Goal: Find specific page/section: Find specific page/section

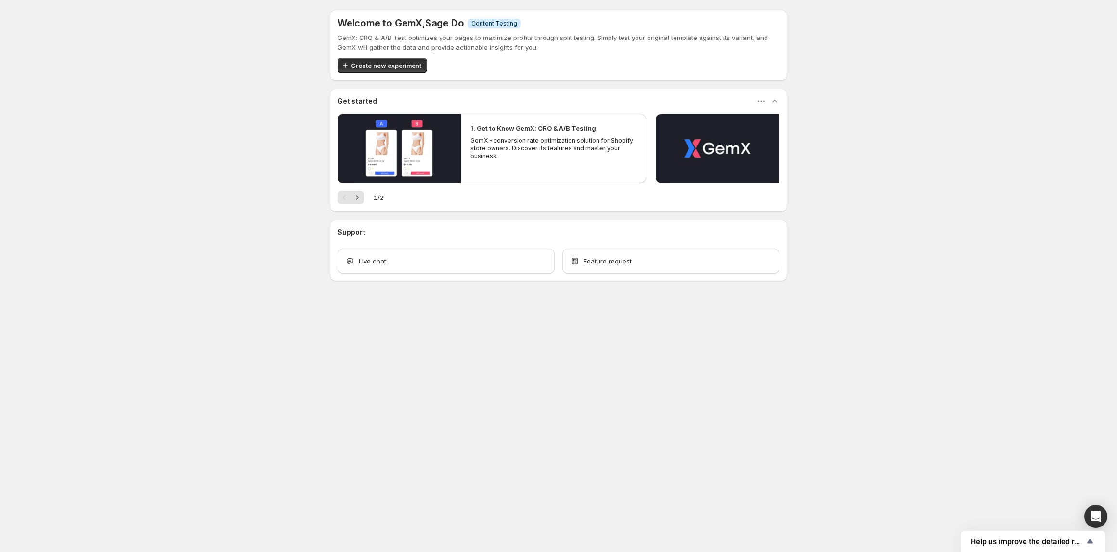
click at [594, 52] on div "GemX: CRO & A/B Test optimizes your pages to maximize profits through split tes…" at bounding box center [559, 53] width 442 height 40
